Goal: Find specific page/section: Locate a particular part of the current website

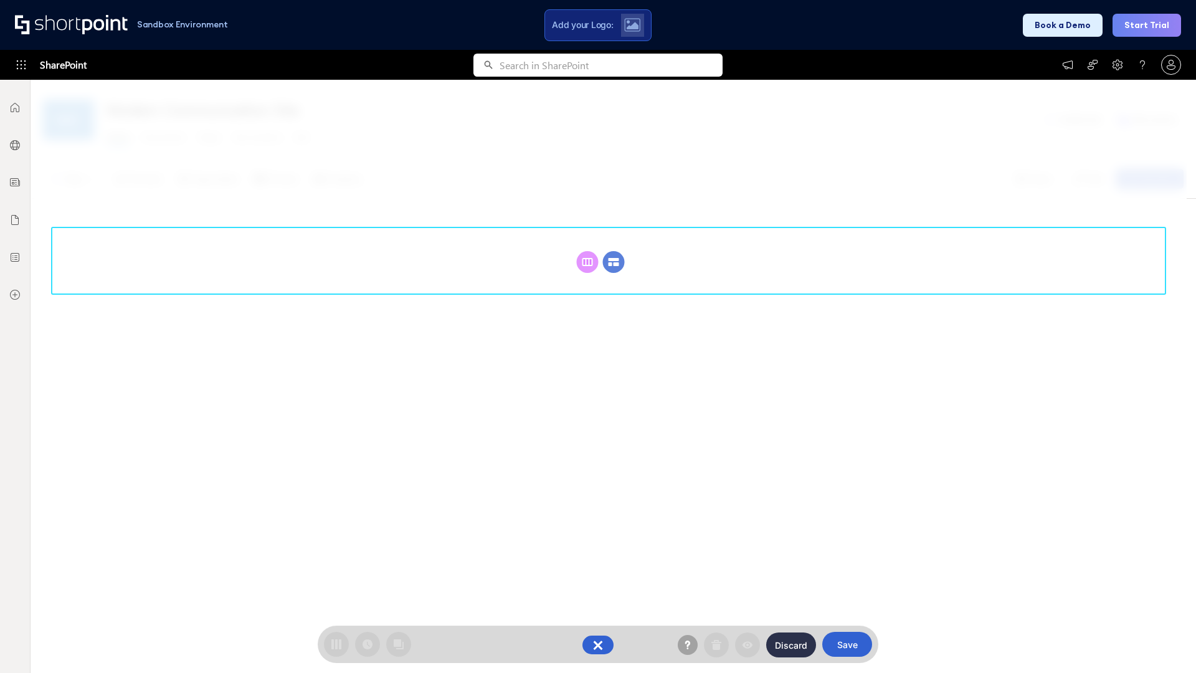
scroll to position [171, 0]
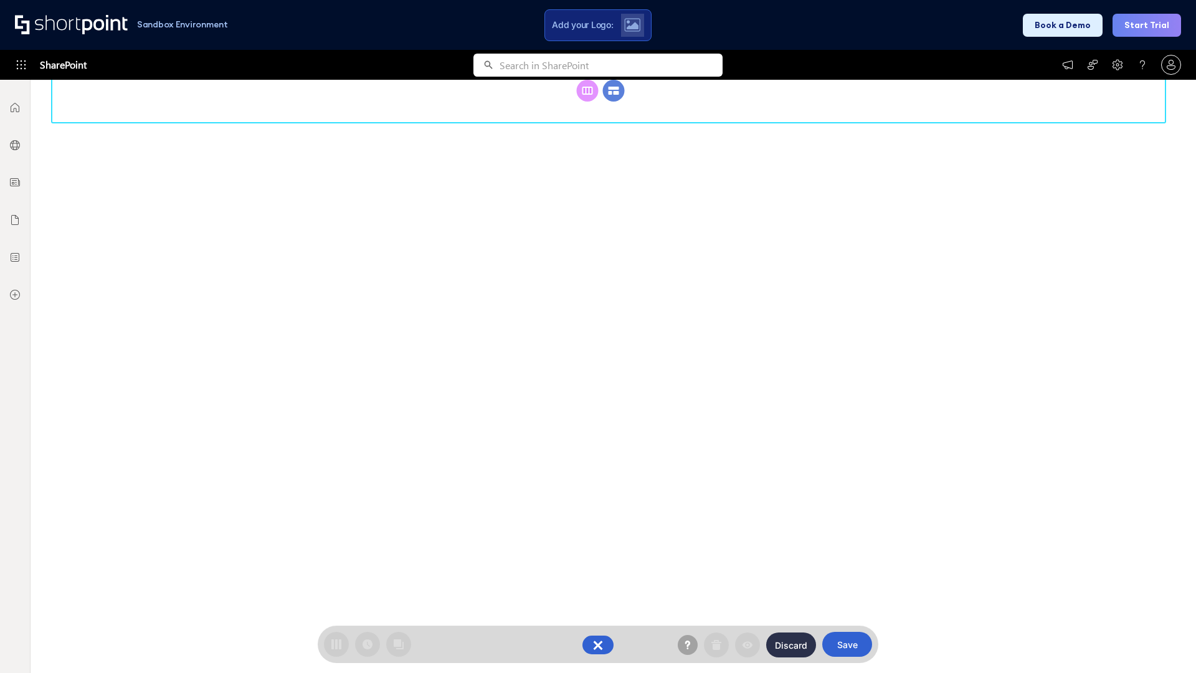
click at [614, 102] on circle at bounding box center [614, 91] width 22 height 22
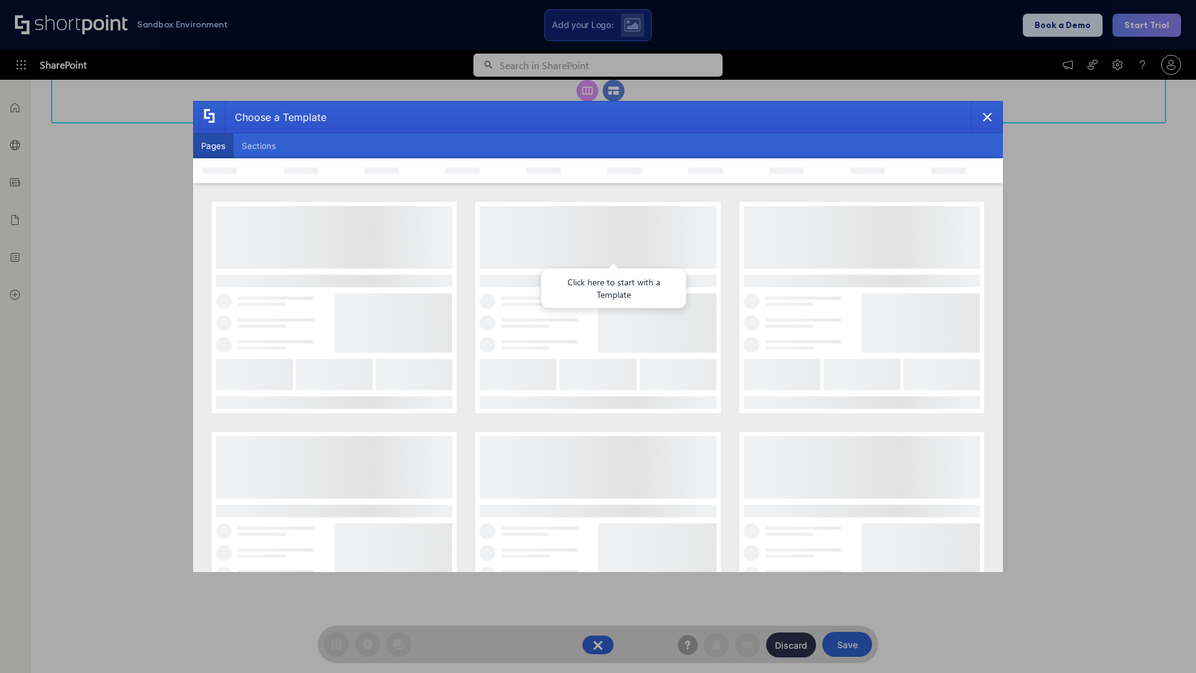
scroll to position [0, 0]
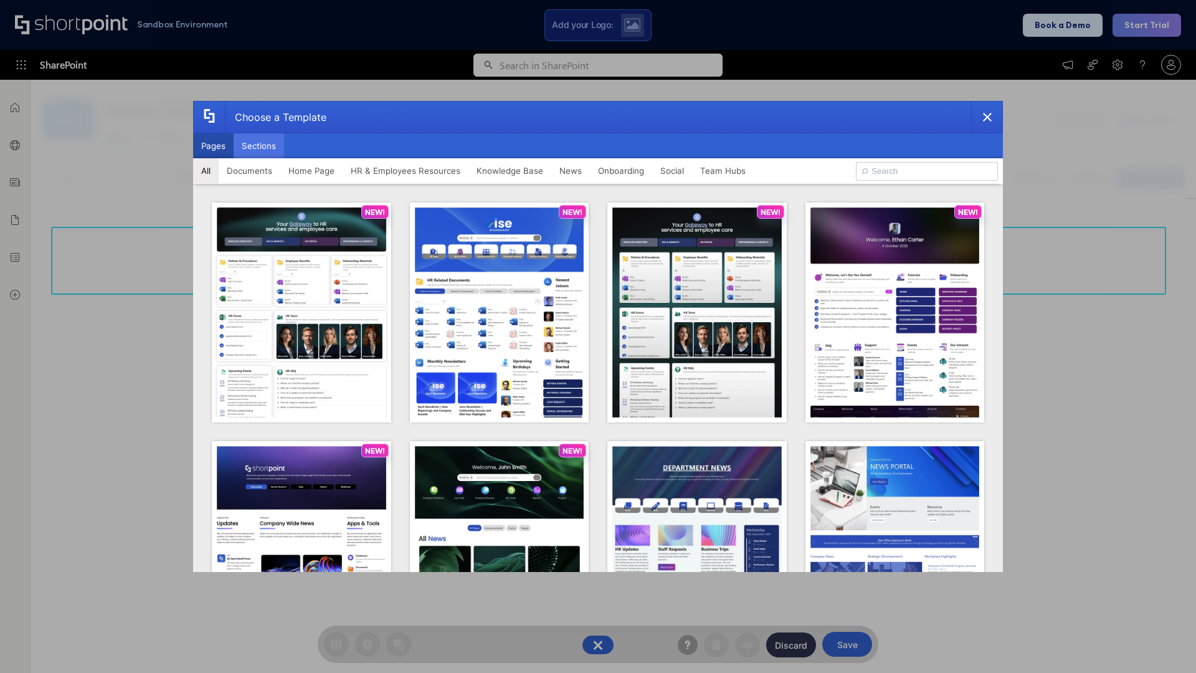
click at [259, 146] on button "Sections" at bounding box center [259, 145] width 50 height 25
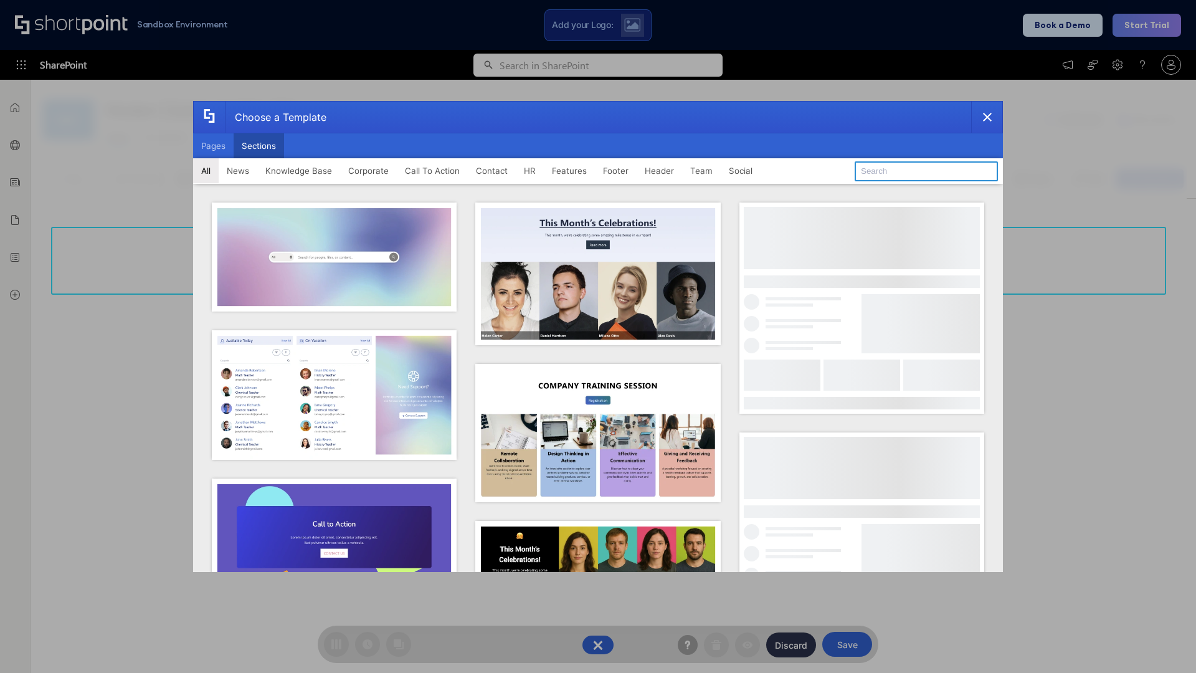
type input "Features Kit 4"
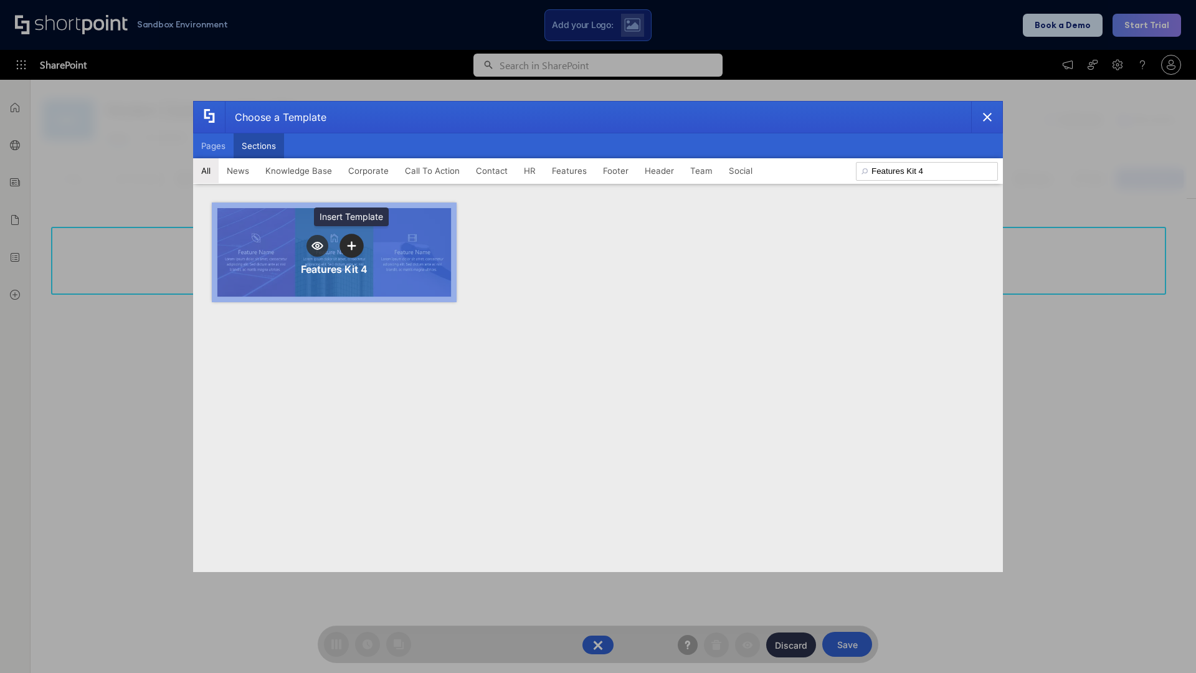
click at [351, 245] on icon "template selector" at bounding box center [351, 246] width 9 height 9
